Goal: Information Seeking & Learning: Learn about a topic

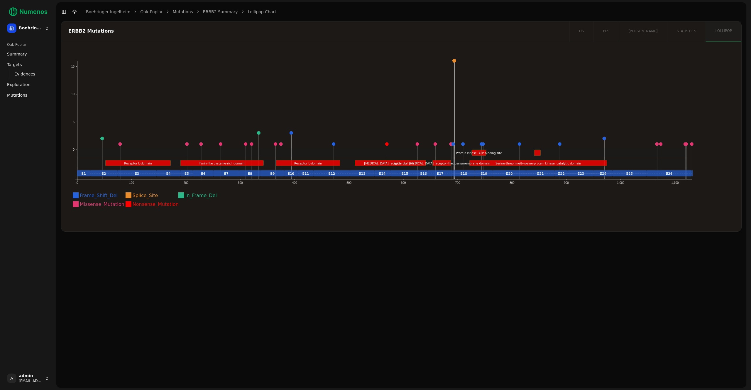
click at [20, 94] on span "Mutations" at bounding box center [17, 95] width 20 height 6
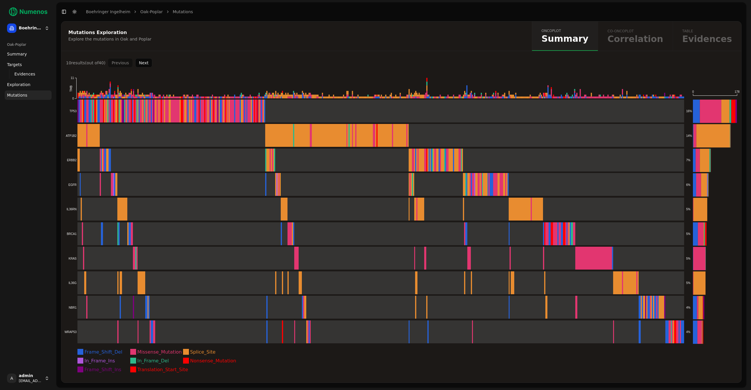
click at [146, 62] on button "Next" at bounding box center [143, 62] width 17 height 9
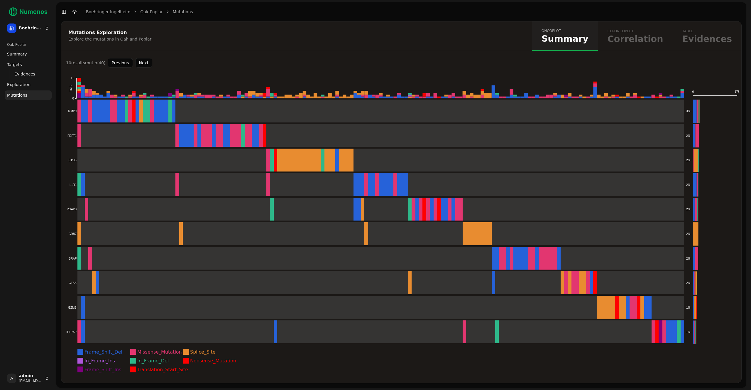
click at [146, 62] on button "Next" at bounding box center [143, 62] width 17 height 9
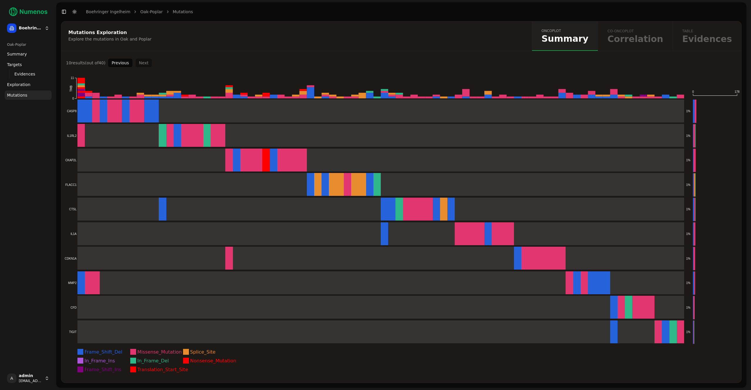
click at [125, 62] on button "Previous" at bounding box center [120, 62] width 25 height 9
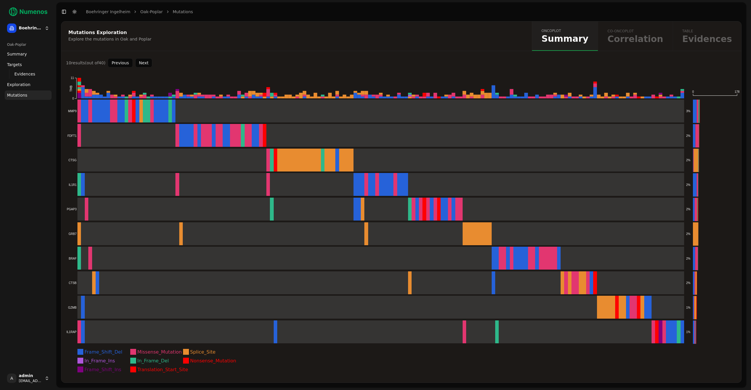
click at [125, 62] on button "Previous" at bounding box center [120, 62] width 25 height 9
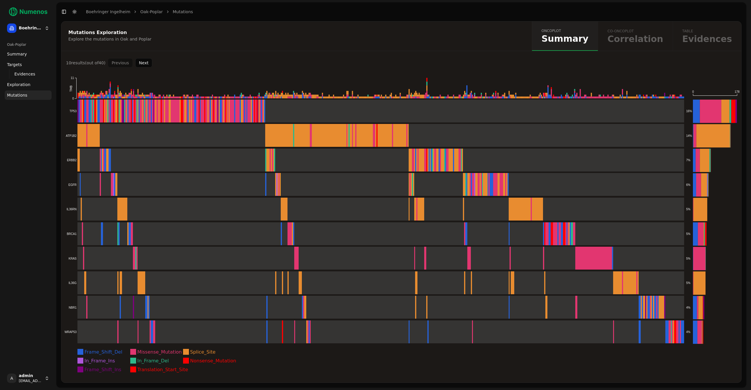
click at [139, 65] on button "Next" at bounding box center [143, 62] width 17 height 9
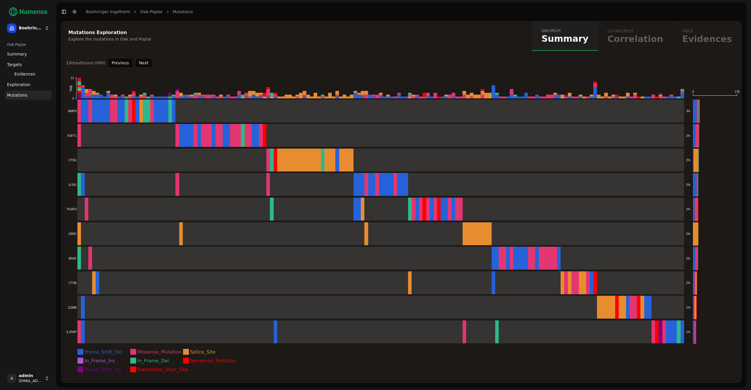
click at [139, 65] on button "Next" at bounding box center [143, 62] width 17 height 9
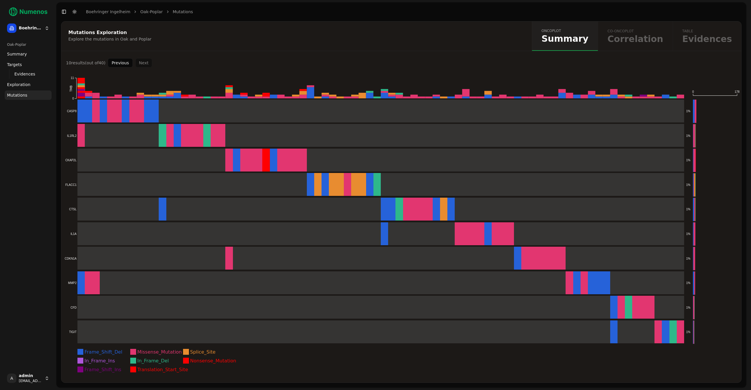
click at [139, 65] on div "Previous Next" at bounding box center [130, 62] width 45 height 9
click at [426, 46] on div "Mutations Exploration Explore the mutations in Oak and Poplar" at bounding box center [295, 35] width 469 height 29
click at [120, 65] on button "Previous" at bounding box center [120, 62] width 25 height 9
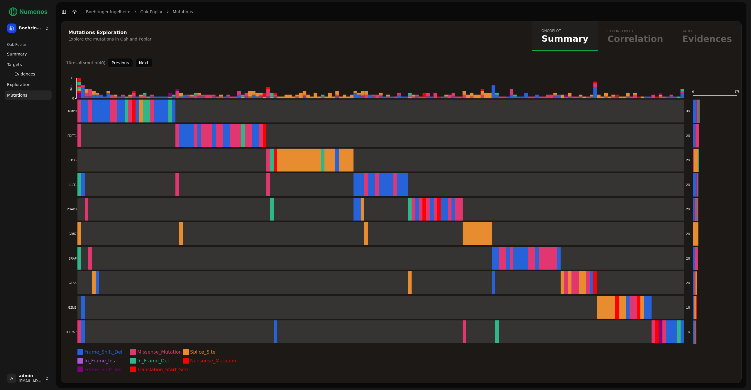
click at [120, 65] on button "Previous" at bounding box center [120, 62] width 25 height 9
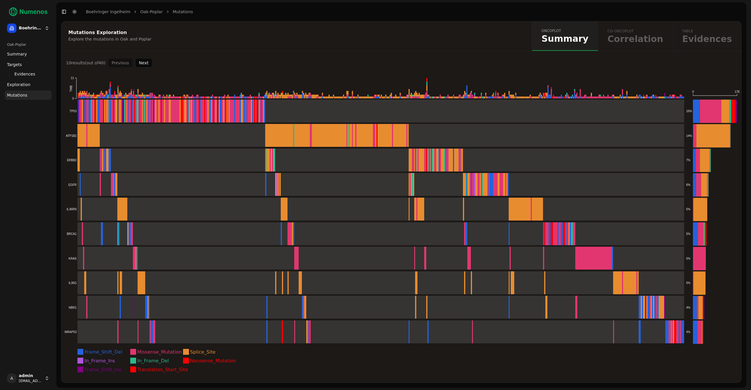
click at [126, 64] on div "Previous Next" at bounding box center [130, 62] width 45 height 9
click at [285, 106] on rect at bounding box center [374, 110] width 620 height 23
